Goal: Task Accomplishment & Management: Use online tool/utility

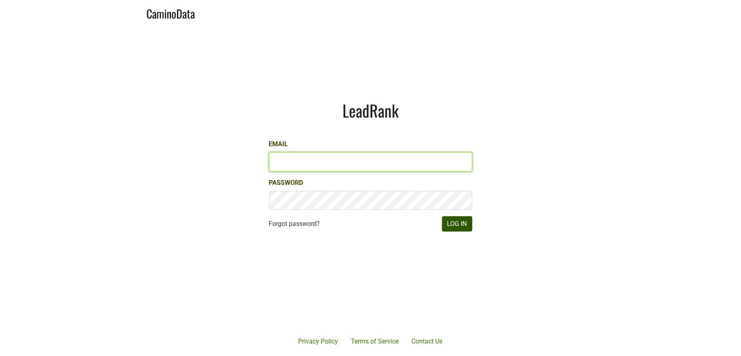
type input "jill@matthiasson.com"
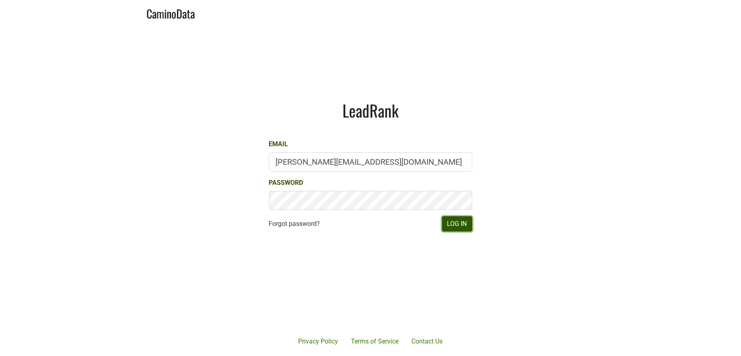
click at [460, 224] on button "Log In" at bounding box center [457, 223] width 30 height 15
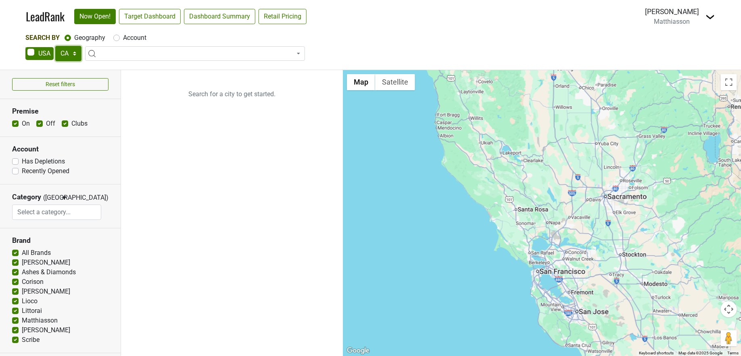
click at [69, 52] on select "AK AL AR AZ CA CO CT DC DE FL GA HI IA ID IL IN KS KY LA MA MD ME MI MN MO MS M…" at bounding box center [68, 53] width 26 height 15
select select "IL"
click at [55, 46] on select "AK AL AR AZ CA CO CT DC DE FL [GEOGRAPHIC_DATA] HI IA ID IL IN KS [GEOGRAPHIC_D…" at bounding box center [68, 53] width 26 height 15
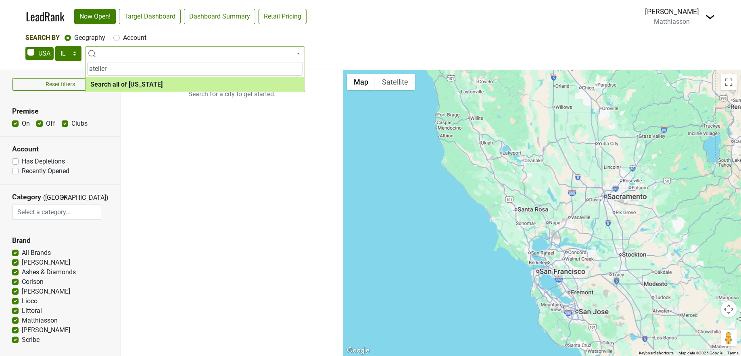
type input "atelier"
select select "ALL_IL"
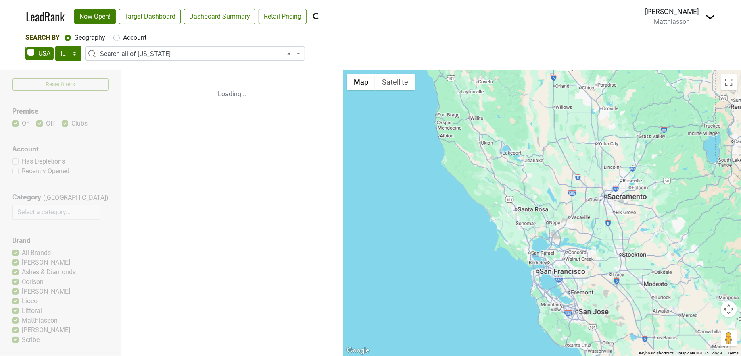
click at [123, 37] on label "Account" at bounding box center [134, 38] width 23 height 10
click at [116, 37] on input "Account" at bounding box center [116, 37] width 6 height 8
radio input "true"
select select
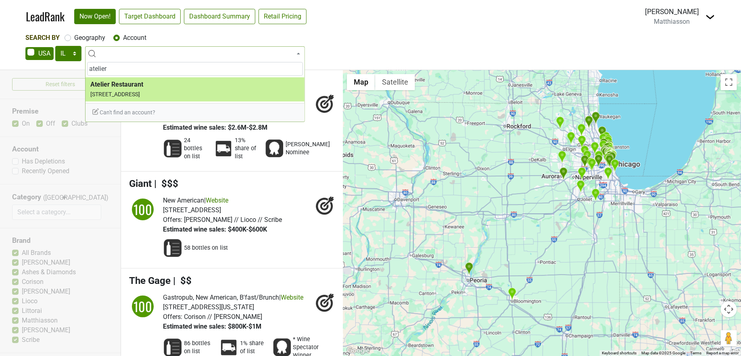
type input "atelier"
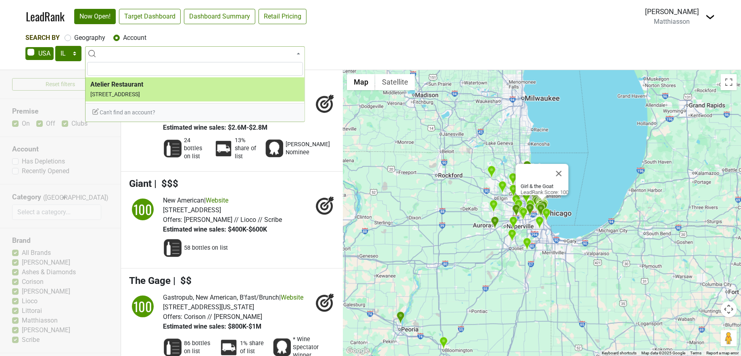
select select "123950612"
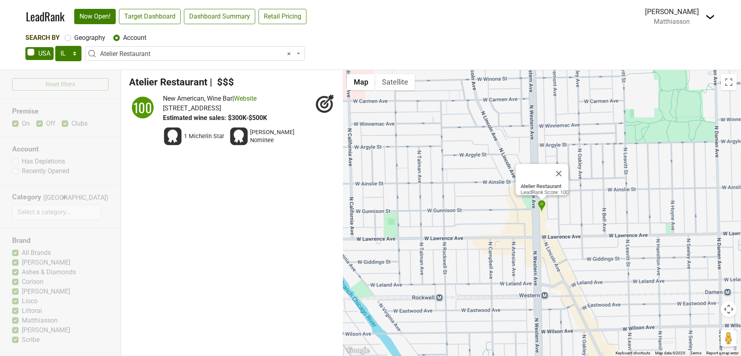
click at [320, 103] on icon at bounding box center [324, 104] width 8 height 8
click at [199, 83] on span "Atelier Restaurant" at bounding box center [168, 82] width 78 height 11
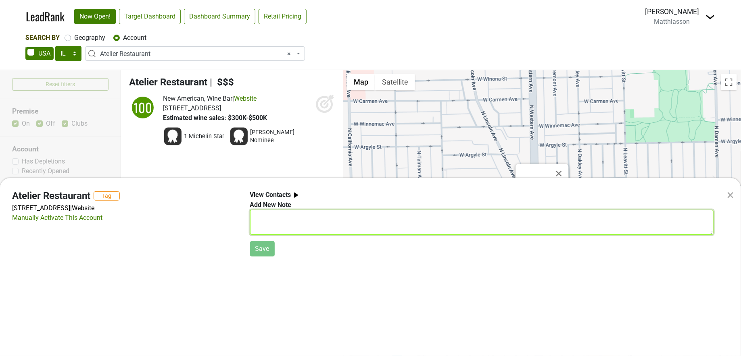
click at [286, 218] on textarea at bounding box center [481, 222] width 463 height 25
type textarea "closed"
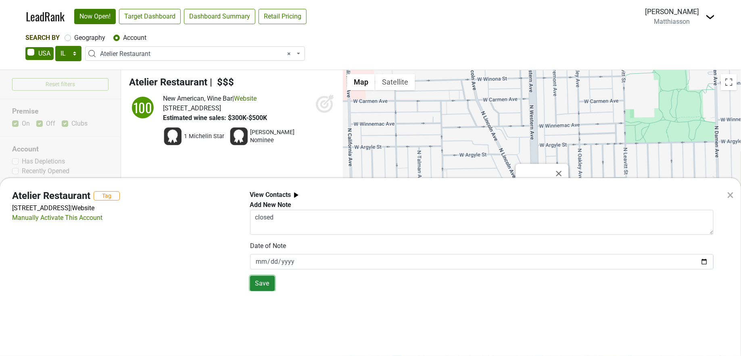
click at [271, 283] on button "Save" at bounding box center [262, 283] width 25 height 15
click at [110, 196] on button "Tag" at bounding box center [107, 195] width 26 height 9
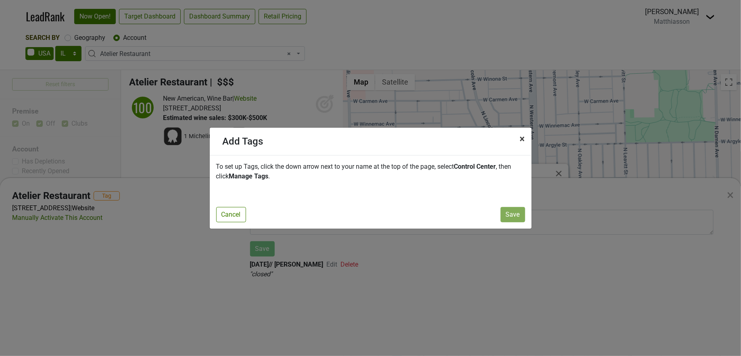
click at [521, 137] on span "×" at bounding box center [522, 138] width 5 height 11
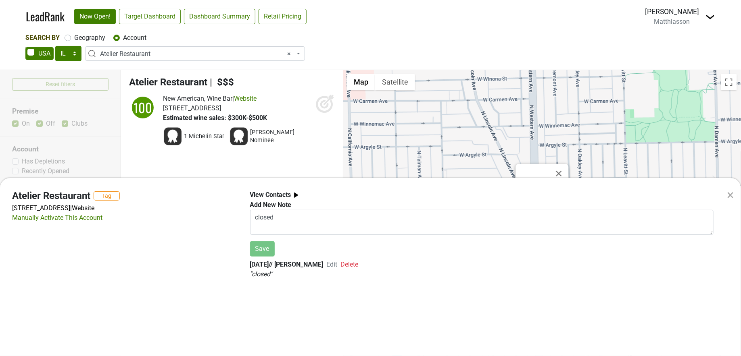
click at [286, 56] on div "× Atelier Restaurant Tag 4835 N Western Ave, Chicago, IL 60625 | Website Manual…" at bounding box center [370, 178] width 741 height 356
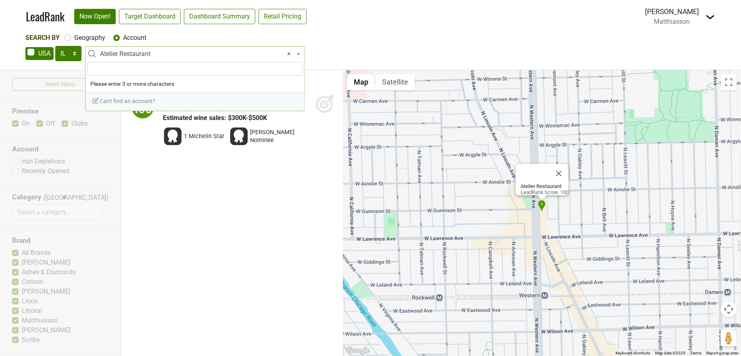
click at [217, 54] on span "× Atelier Restaurant" at bounding box center [197, 54] width 195 height 10
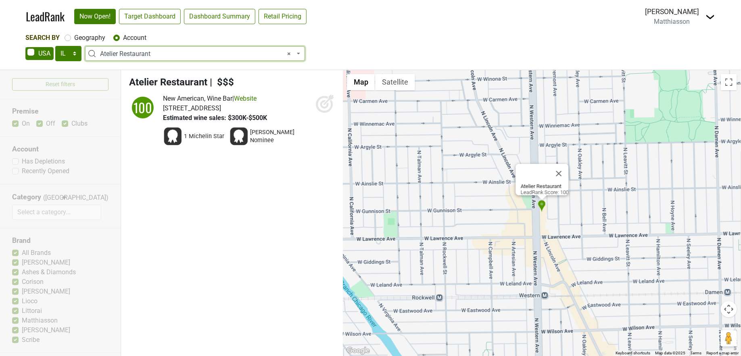
click at [217, 54] on span "× Atelier Restaurant" at bounding box center [197, 54] width 195 height 10
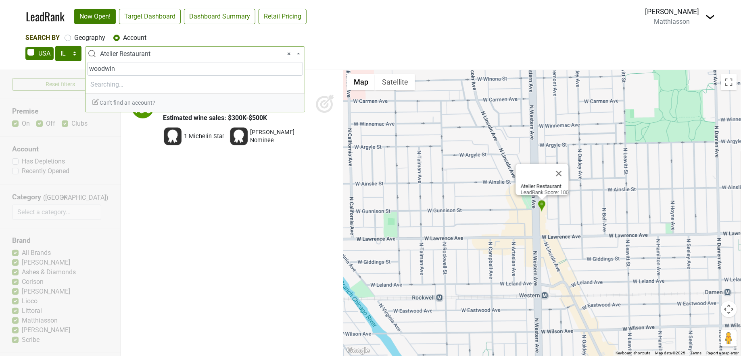
type input "woodwind"
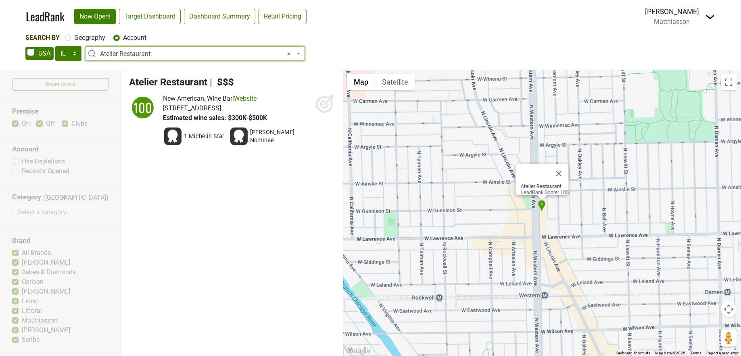
click at [179, 52] on span "× Atelier Restaurant" at bounding box center [197, 54] width 195 height 10
click at [170, 51] on span "× Atelier Restaurant" at bounding box center [197, 54] width 195 height 10
click at [169, 54] on span "× Atelier Restaurant" at bounding box center [197, 54] width 195 height 10
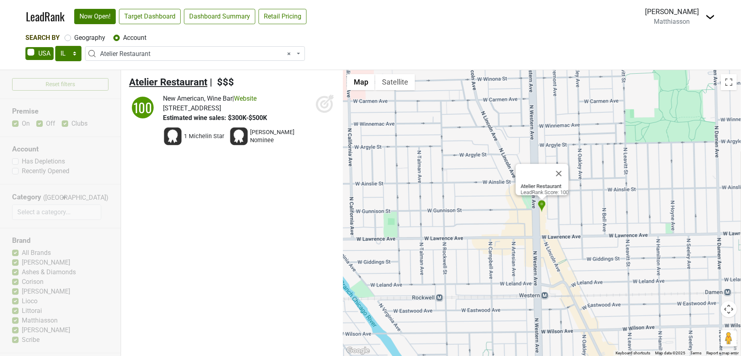
click at [202, 81] on span "Atelier Restaurant" at bounding box center [168, 82] width 78 height 11
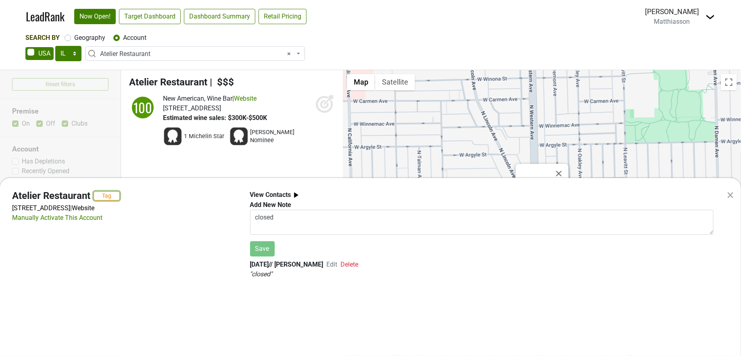
click at [111, 196] on button "Tag" at bounding box center [107, 195] width 26 height 9
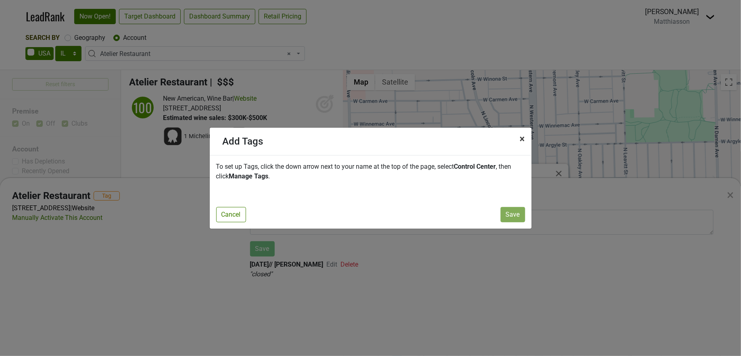
click at [523, 139] on span "×" at bounding box center [522, 138] width 5 height 11
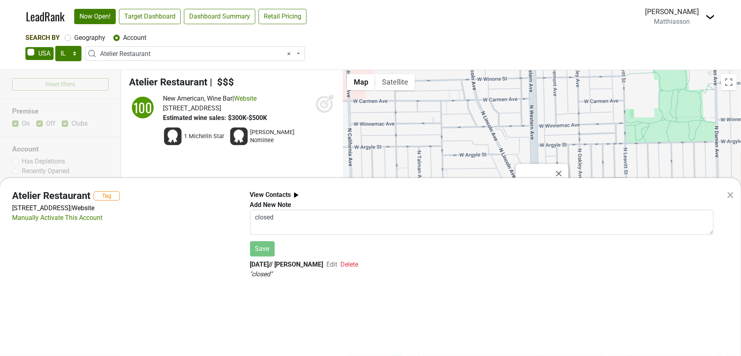
click at [711, 17] on div "× Atelier Restaurant Tag 4835 N Western Ave, Chicago, IL 60625 | Website Manual…" at bounding box center [370, 178] width 741 height 356
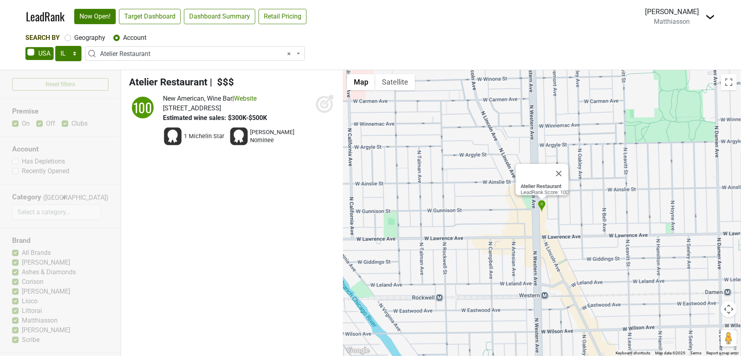
click at [708, 13] on img at bounding box center [710, 17] width 10 height 10
click at [689, 33] on link "Control Center" at bounding box center [681, 32] width 68 height 13
click at [197, 81] on span "Atelier Restaurant" at bounding box center [168, 82] width 78 height 11
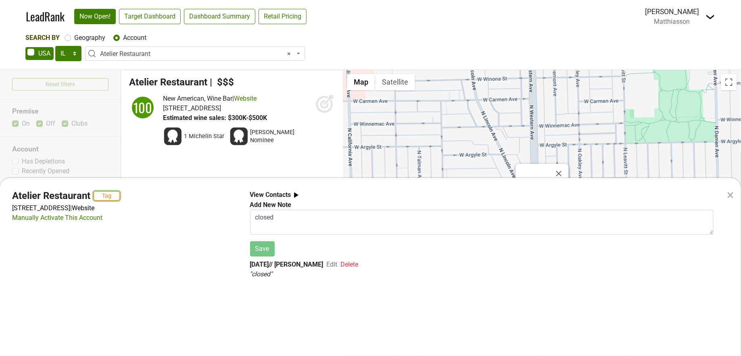
click at [111, 194] on button "Tag" at bounding box center [107, 195] width 26 height 9
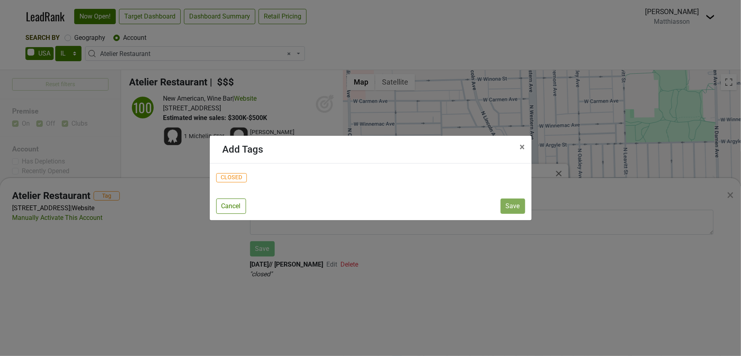
click at [231, 177] on span "CLOSED" at bounding box center [231, 178] width 31 height 10
click at [517, 207] on button "Save" at bounding box center [512, 206] width 25 height 15
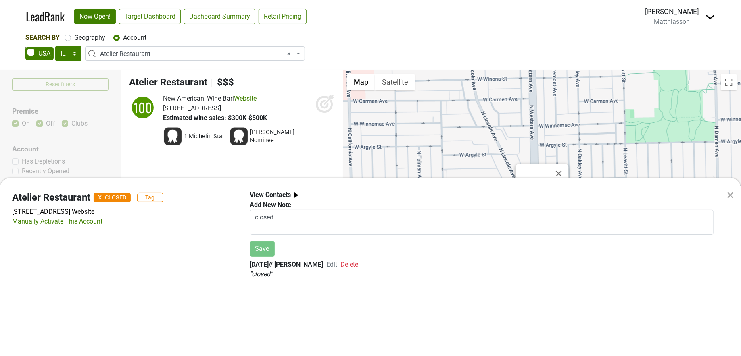
click at [175, 238] on div "Atelier Restaurant X CLOSED Tag 4835 N Western Ave, Chicago, IL 60625 | Website…" at bounding box center [125, 238] width 238 height 96
click at [208, 83] on div "× Atelier Restaurant X CLOSED Tag 4835 N Western Ave, Chicago, IL 60625 | Websi…" at bounding box center [370, 178] width 741 height 356
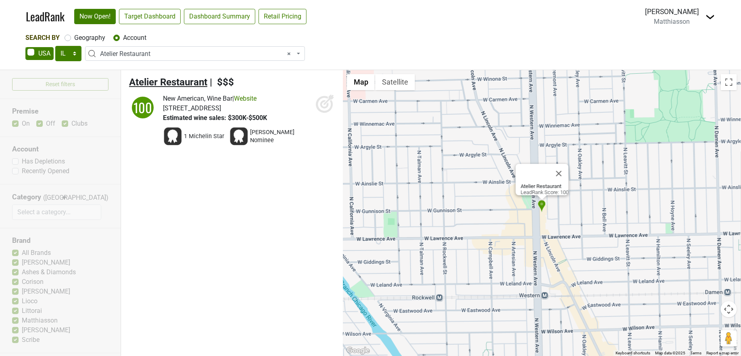
click at [202, 81] on span "Atelier Restaurant" at bounding box center [168, 82] width 78 height 11
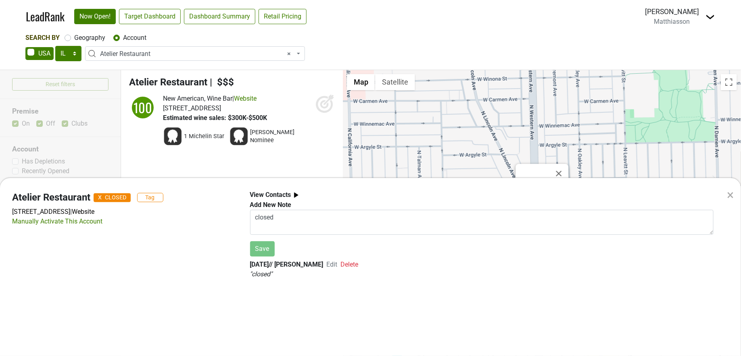
click at [333, 196] on div "View Contacts" at bounding box center [481, 195] width 463 height 10
click at [206, 262] on div "Atelier Restaurant X CLOSED Tag 4835 N Western Ave, Chicago, IL 60625 | Website…" at bounding box center [125, 238] width 238 height 96
click at [102, 101] on div "× Atelier Restaurant X CLOSED Tag 4835 N Western Ave, Chicago, IL 60625 | Websi…" at bounding box center [370, 178] width 741 height 356
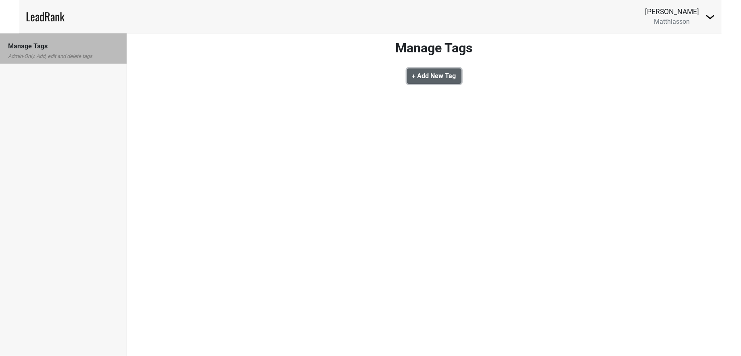
click at [420, 81] on button "+ Add New Tag" at bounding box center [434, 76] width 54 height 15
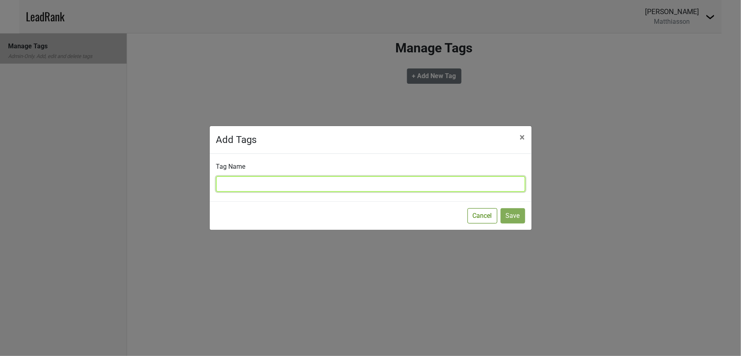
click at [312, 183] on input "text" at bounding box center [370, 184] width 309 height 15
type input "CLOSED"
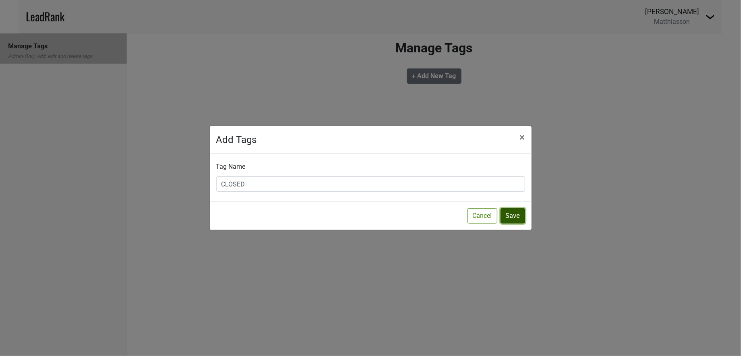
click at [514, 213] on button "Save" at bounding box center [512, 215] width 25 height 15
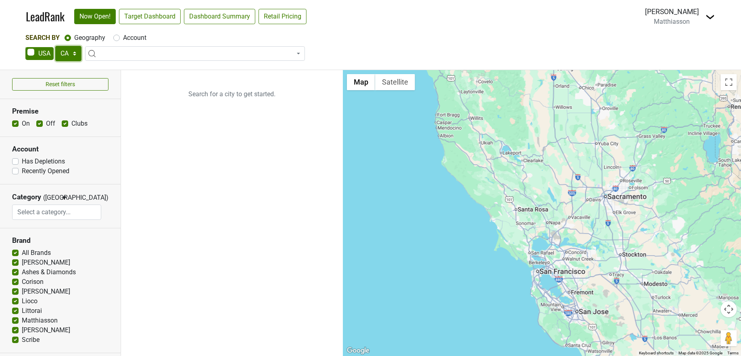
click at [70, 54] on select "AK AL AR AZ CA CO CT DC DE FL [GEOGRAPHIC_DATA] HI IA ID IL IN KS [GEOGRAPHIC_D…" at bounding box center [68, 53] width 26 height 15
select select "IL"
click at [55, 46] on select "AK AL AR AZ CA CO CT DC DE FL [GEOGRAPHIC_DATA] HI IA ID IL IN KS [GEOGRAPHIC_D…" at bounding box center [68, 53] width 26 height 15
click at [121, 74] on input "search" at bounding box center [195, 69] width 216 height 14
click at [123, 37] on label "Account" at bounding box center [134, 38] width 23 height 10
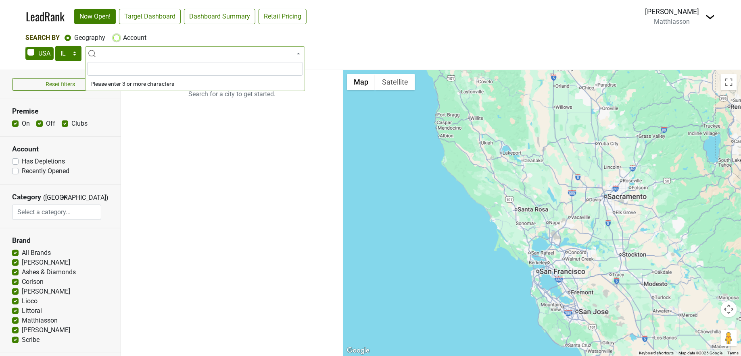
click at [117, 37] on input "Account" at bounding box center [116, 37] width 6 height 8
radio input "true"
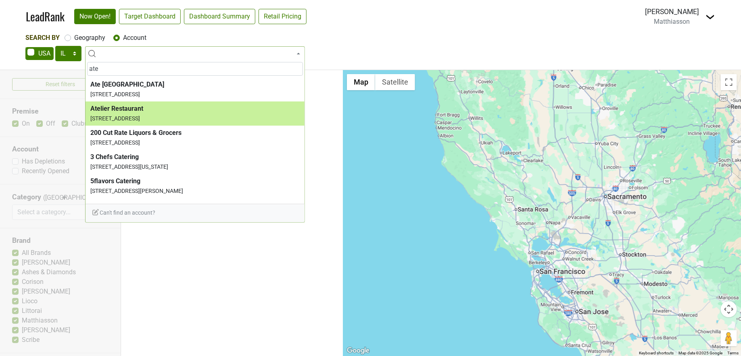
type input "ate"
select select "123950612"
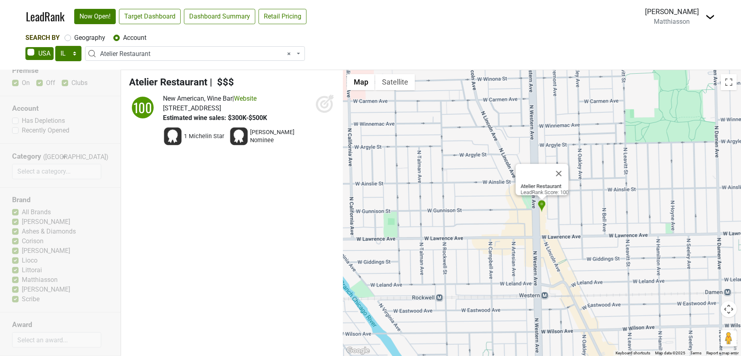
scroll to position [37, 0]
